Goal: Communication & Community: Connect with others

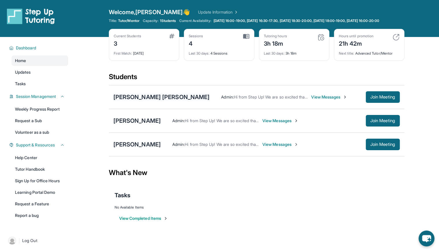
click at [133, 97] on div "[PERSON_NAME] [PERSON_NAME]" at bounding box center [161, 97] width 96 height 8
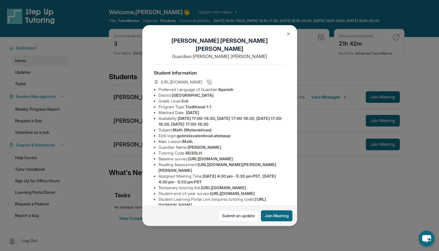
click at [211, 80] on icon at bounding box center [209, 82] width 5 height 5
click at [339, 85] on div "[PERSON_NAME] [PERSON_NAME] Guardian: [PERSON_NAME] Student Information [URL][D…" at bounding box center [219, 125] width 439 height 251
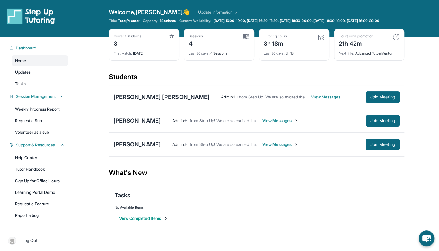
click at [318, 100] on span "View Messages" at bounding box center [329, 97] width 36 height 6
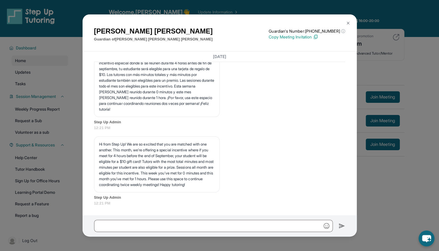
scroll to position [1204, 0]
click at [120, 225] on input "text" at bounding box center [213, 225] width 239 height 12
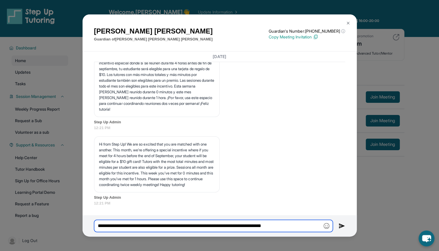
paste input "**********"
click at [181, 226] on input "**********" at bounding box center [213, 225] width 239 height 12
type input "**********"
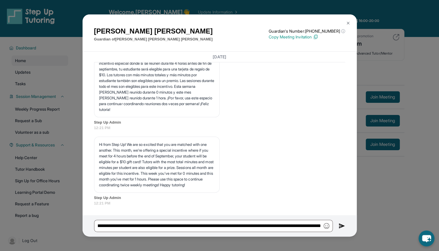
click at [339, 225] on img at bounding box center [341, 225] width 7 height 7
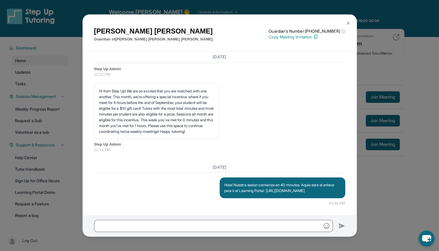
scroll to position [1263, 0]
click at [348, 23] on img at bounding box center [348, 23] width 5 height 5
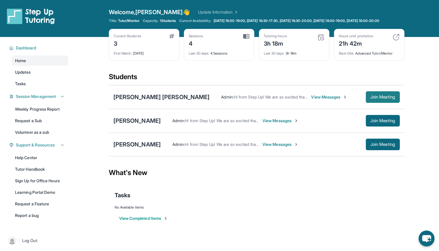
click at [376, 99] on span "Join Meeting" at bounding box center [382, 96] width 25 height 3
click at [161, 125] on div "[PERSON_NAME]" at bounding box center [136, 121] width 47 height 8
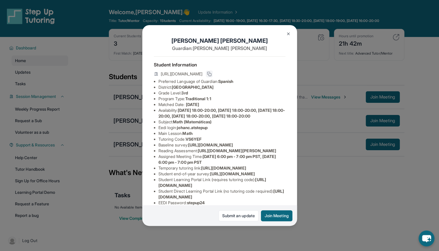
click at [211, 74] on icon at bounding box center [209, 74] width 5 height 5
click at [336, 194] on div "[PERSON_NAME] Guardian: [PERSON_NAME] Student Information [URL][DOMAIN_NAME] Pr…" at bounding box center [219, 125] width 439 height 251
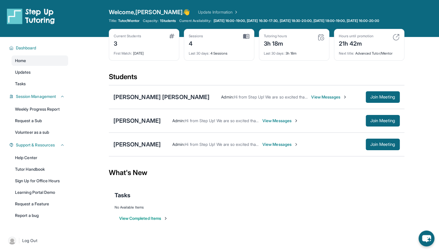
click at [298, 123] on span "View Messages" at bounding box center [280, 121] width 36 height 6
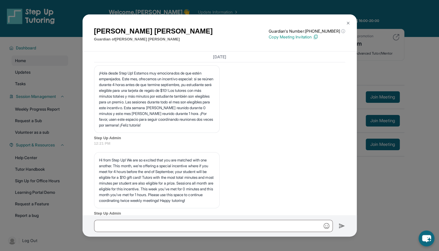
scroll to position [1257, 0]
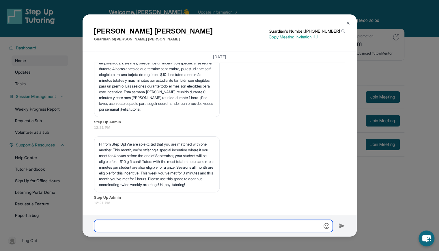
click at [147, 221] on input "text" at bounding box center [213, 225] width 239 height 12
type input "*"
click at [345, 23] on button at bounding box center [348, 23] width 12 height 12
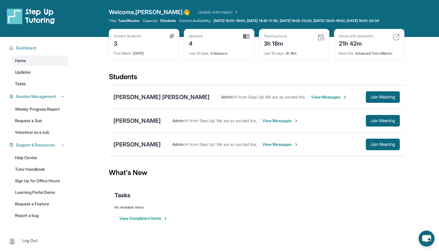
click at [298, 123] on span "View Messages" at bounding box center [280, 121] width 36 height 6
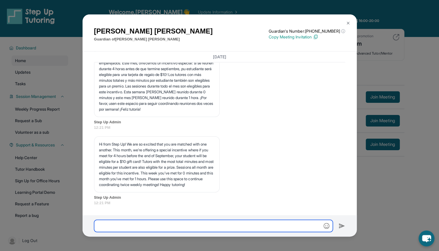
click at [136, 227] on input "text" at bounding box center [213, 225] width 239 height 12
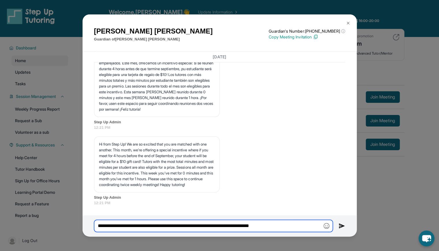
paste input "**********"
type input "**********"
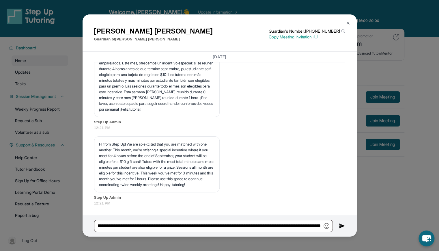
click at [346, 23] on img at bounding box center [348, 23] width 5 height 5
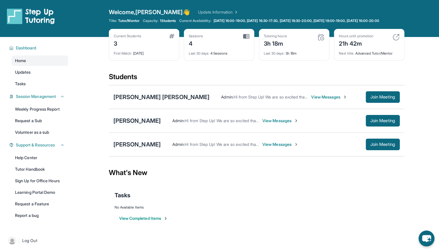
click at [161, 125] on div "[PERSON_NAME]" at bounding box center [136, 121] width 47 height 8
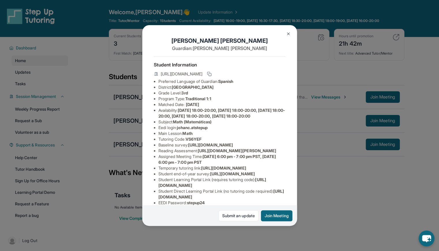
click at [328, 100] on div "[PERSON_NAME] Guardian: [PERSON_NAME] Student Information [URL][DOMAIN_NAME] Pr…" at bounding box center [219, 125] width 439 height 251
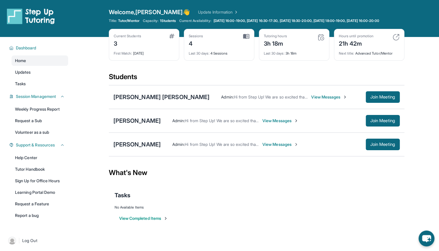
click at [292, 123] on span "View Messages" at bounding box center [280, 121] width 36 height 6
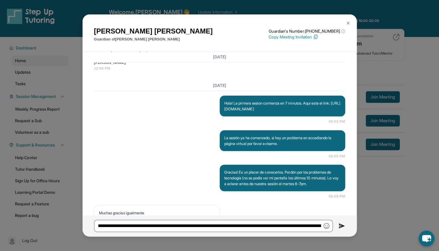
scroll to position [1257, 0]
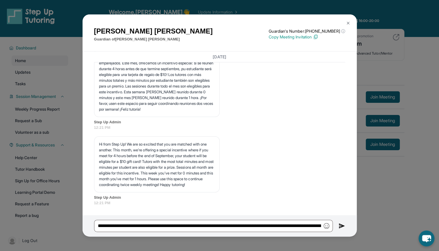
click at [395, 81] on div "[PERSON_NAME] Guardian of [PERSON_NAME] Guardian's Number: [PHONE_NUMBER] ⓘ Thi…" at bounding box center [219, 125] width 439 height 251
